Goal: Task Accomplishment & Management: Manage account settings

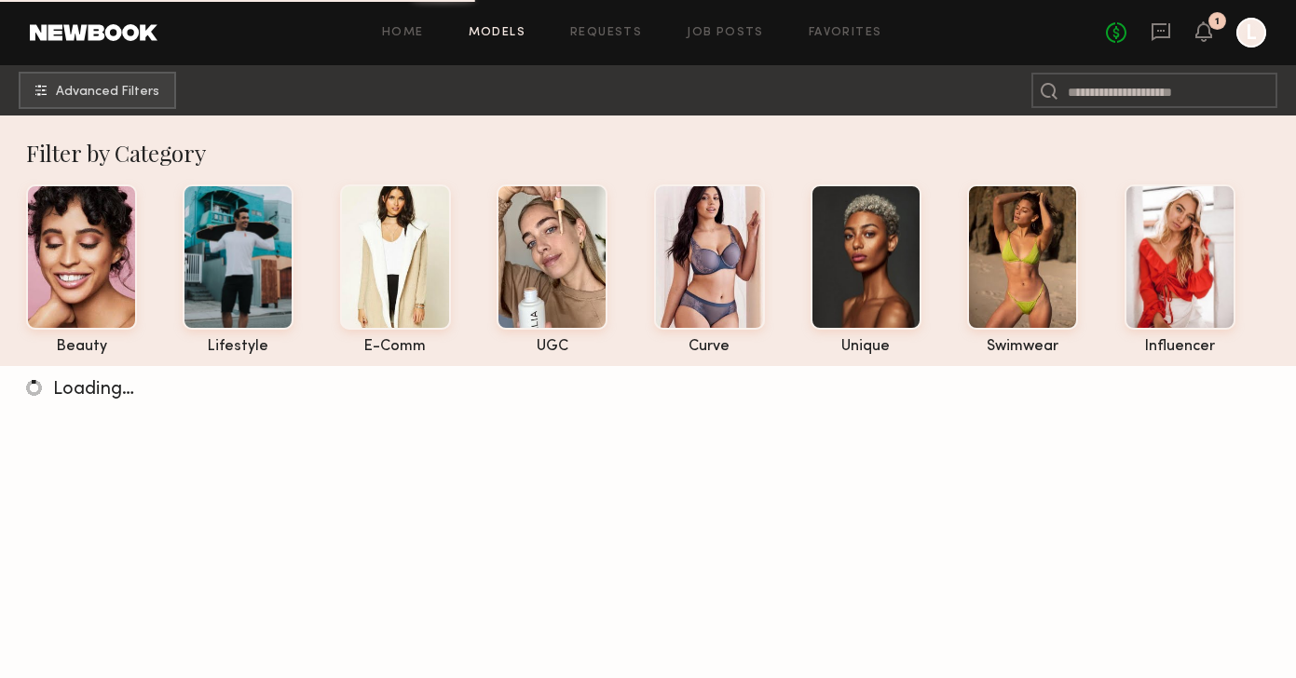
click at [1219, 24] on div "1" at bounding box center [1218, 21] width 18 height 18
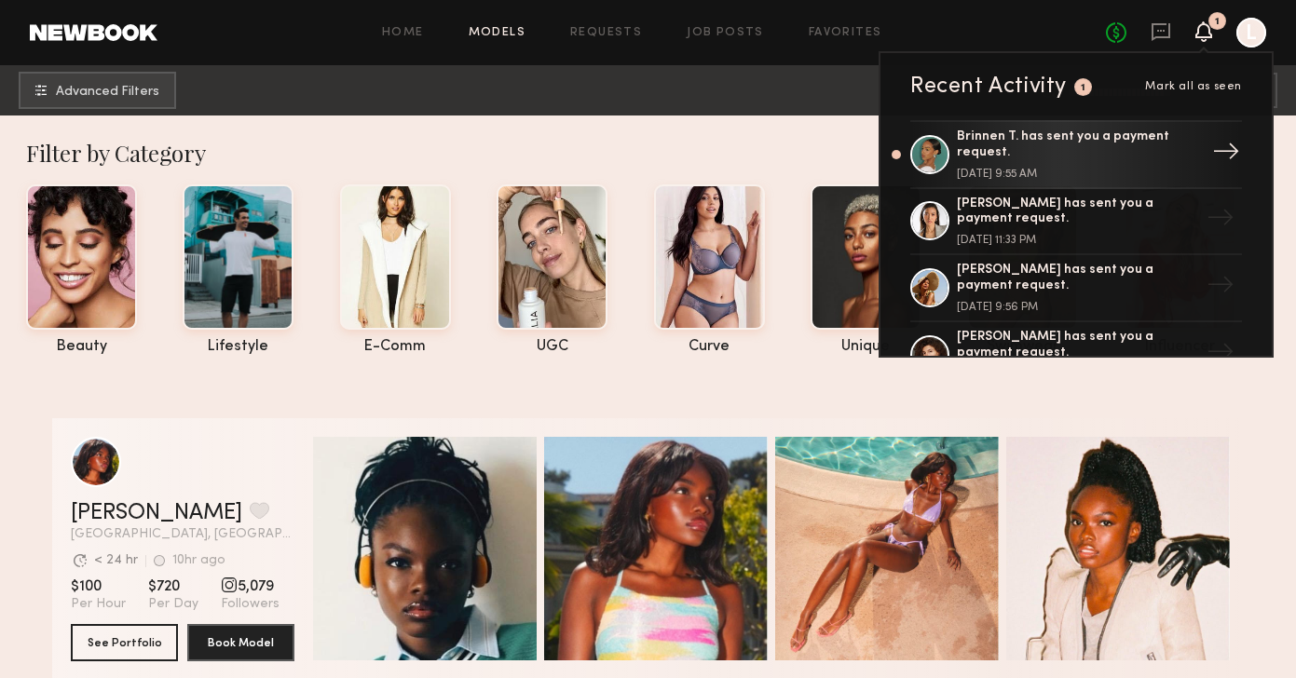
click at [1087, 144] on div "Brinnen T. has sent you a payment request." at bounding box center [1078, 146] width 242 height 32
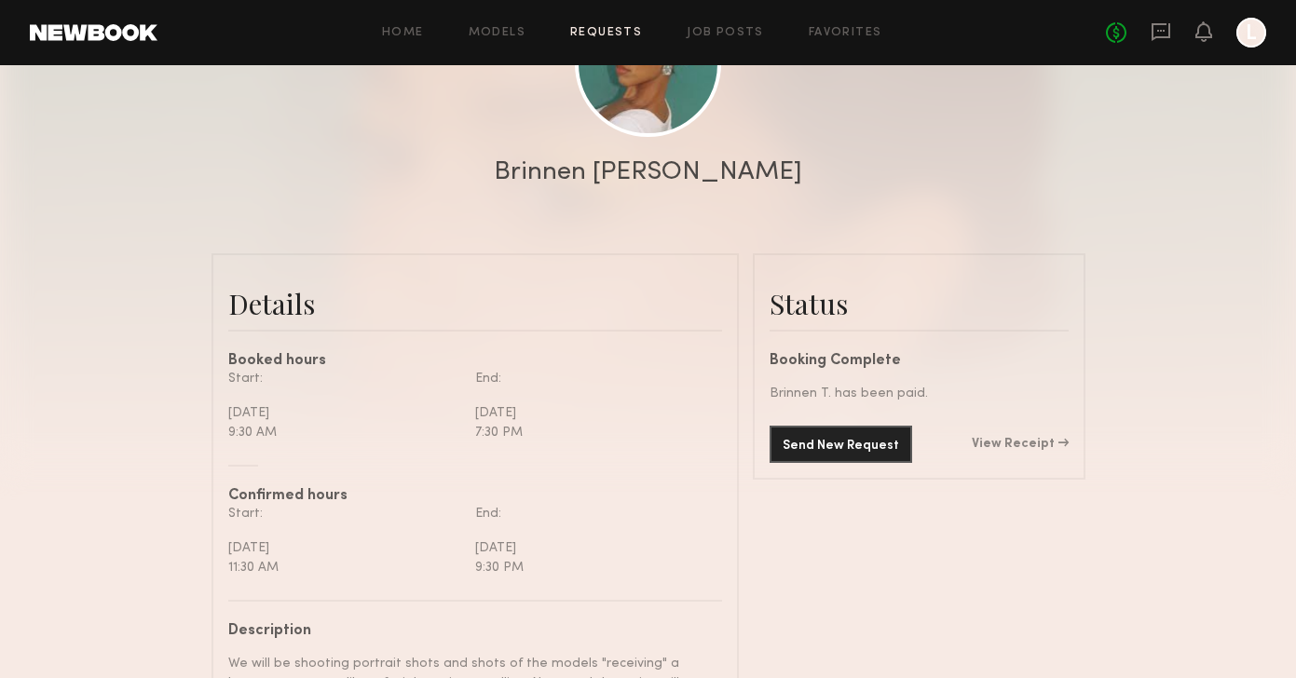
scroll to position [282, 0]
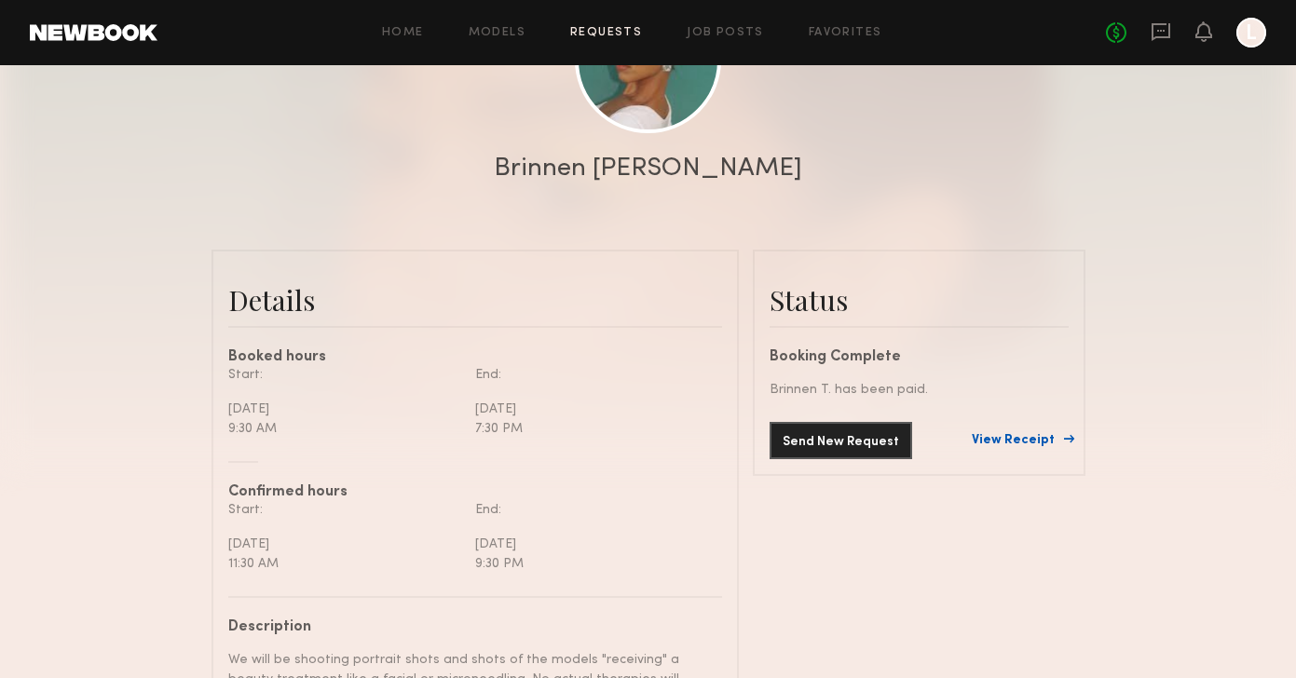
click at [989, 442] on link "View Receipt" at bounding box center [1020, 440] width 97 height 13
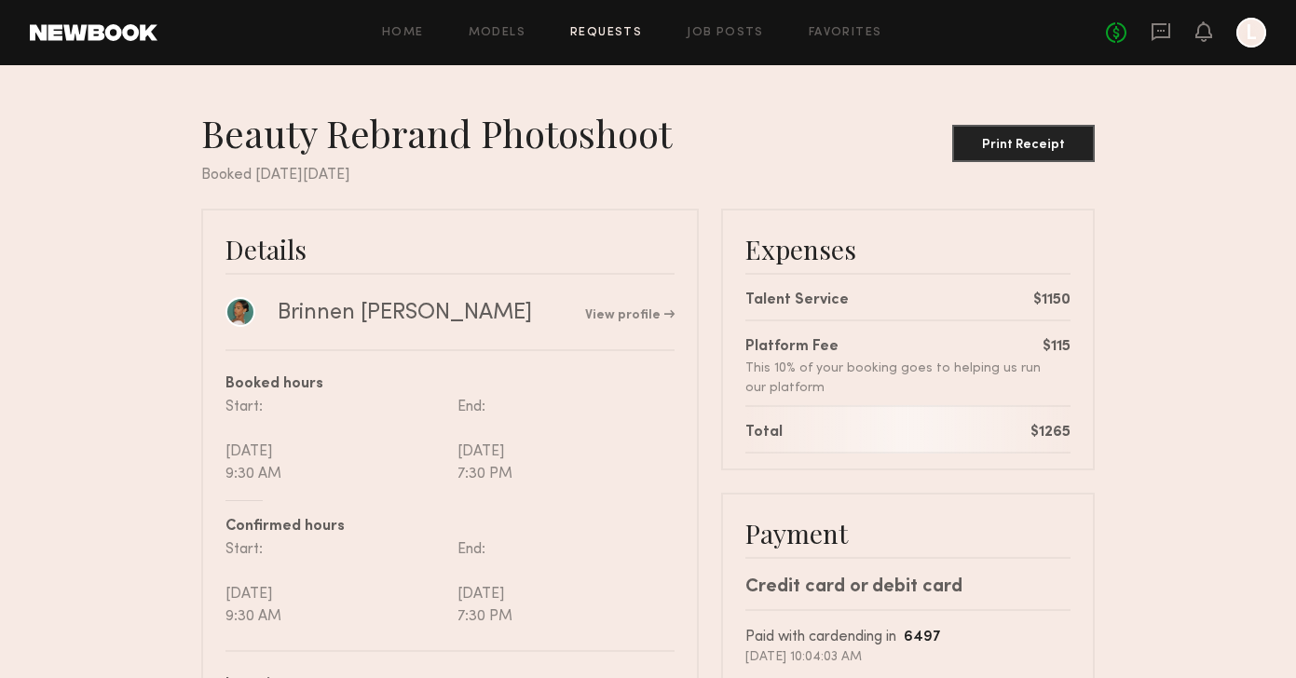
click at [1249, 32] on div at bounding box center [1251, 33] width 30 height 30
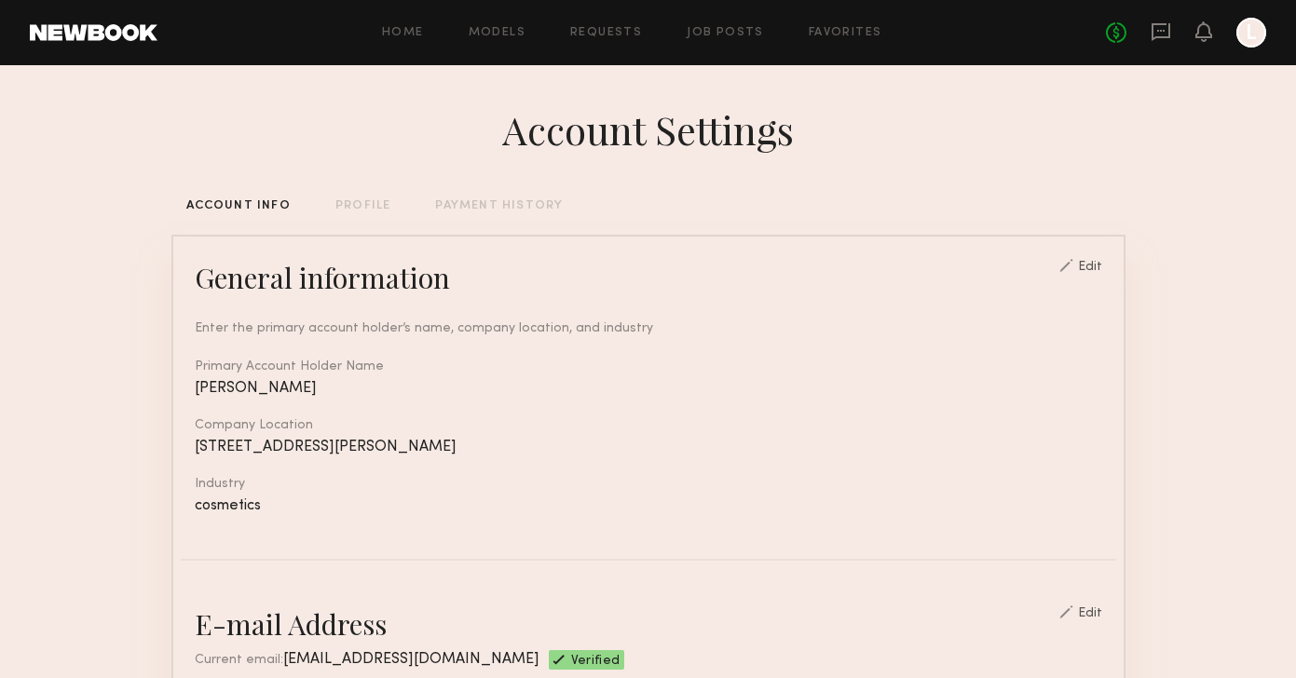
click at [490, 207] on div "PAYMENT HISTORY" at bounding box center [499, 206] width 128 height 12
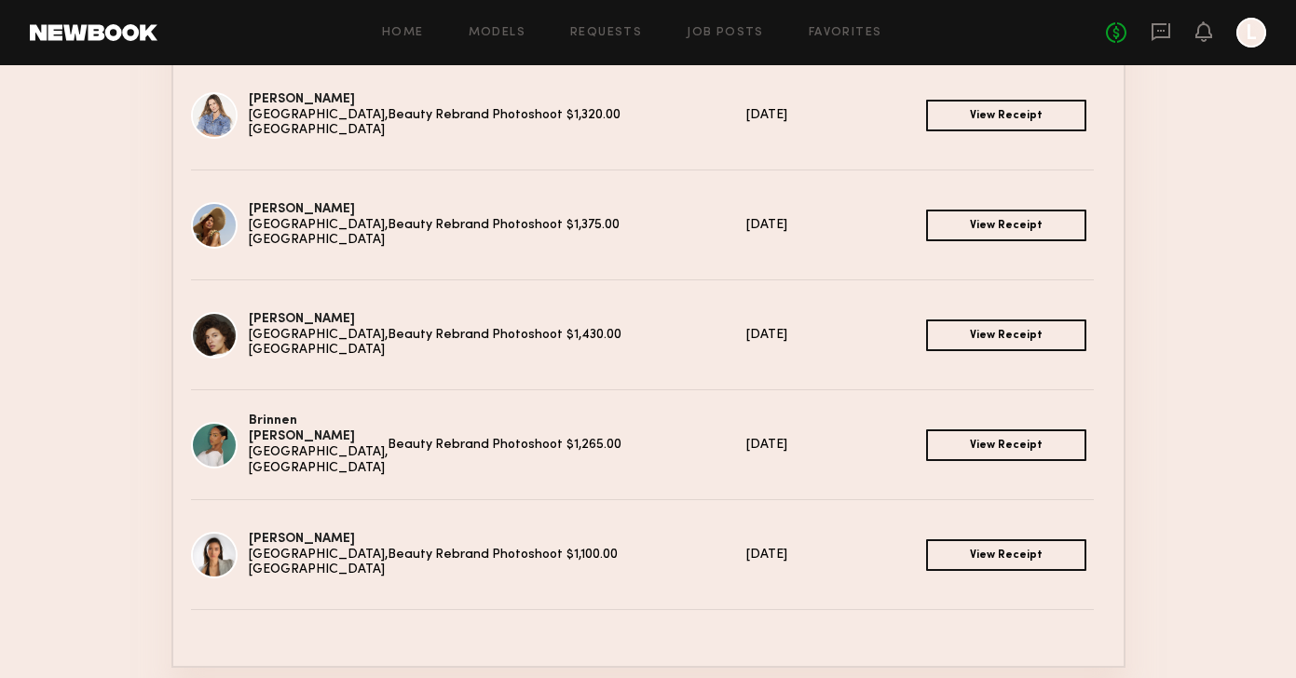
scroll to position [243, 0]
